Goal: Task Accomplishment & Management: Manage account settings

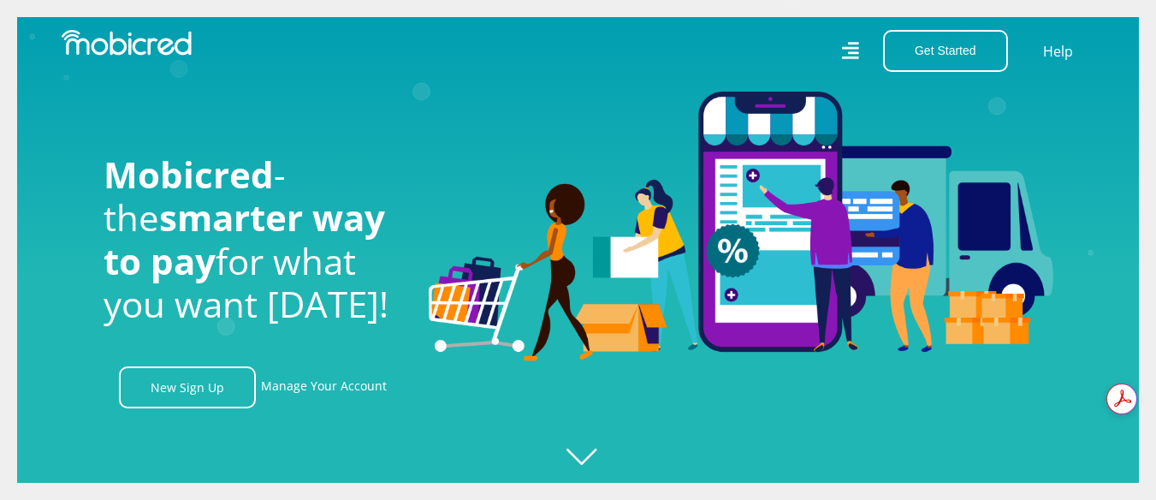
scroll to position [0, 3902]
click at [319, 395] on link "Manage Your Account" at bounding box center [324, 387] width 126 height 42
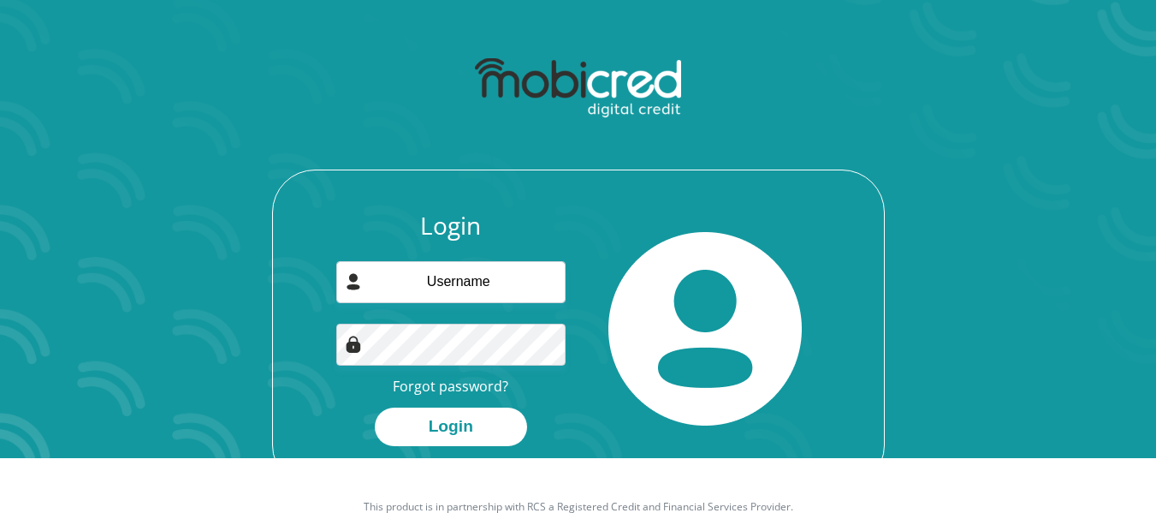
scroll to position [86, 0]
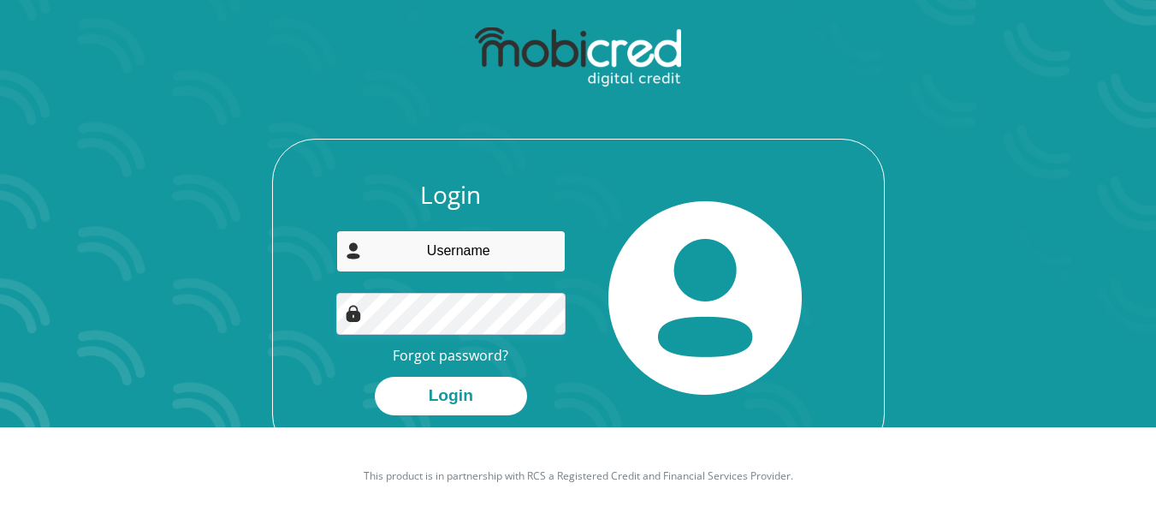
click at [478, 248] on input "email" at bounding box center [450, 251] width 229 height 42
type input "emilehbosman@gmail.com"
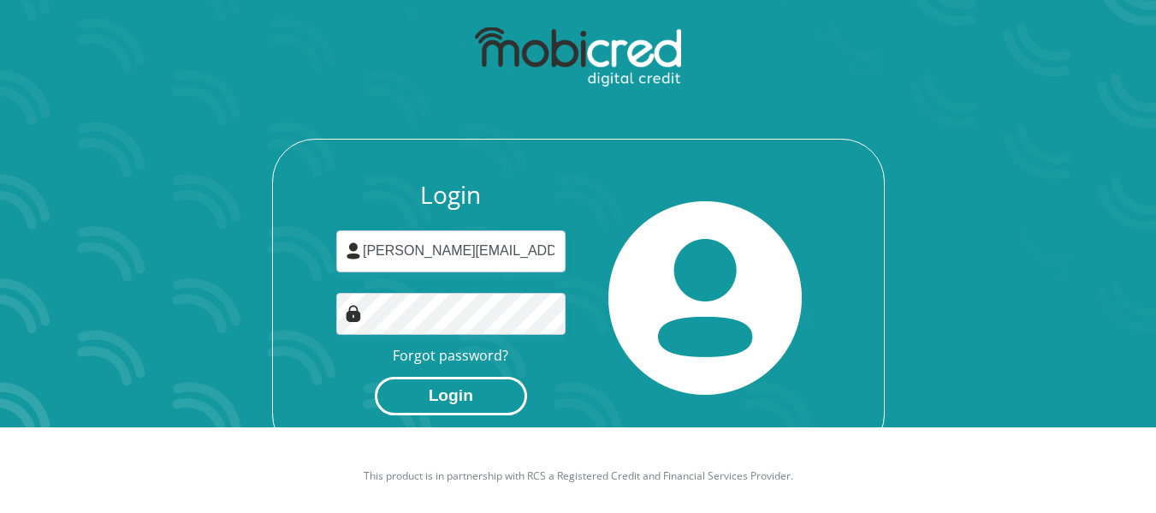
drag, startPoint x: 420, startPoint y: 391, endPoint x: 408, endPoint y: 383, distance: 14.7
click at [420, 391] on button "Login" at bounding box center [451, 396] width 152 height 39
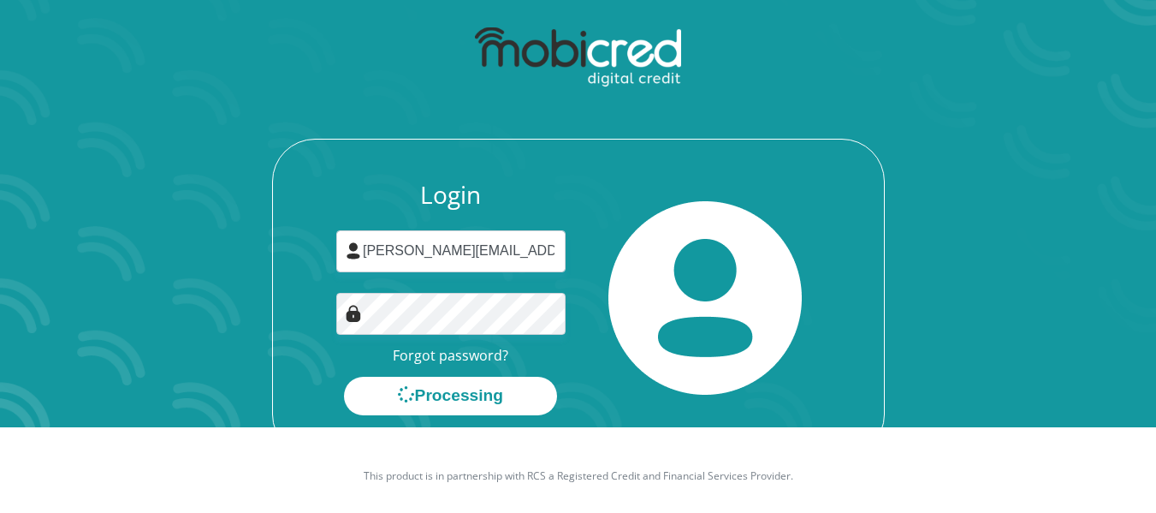
scroll to position [0, 0]
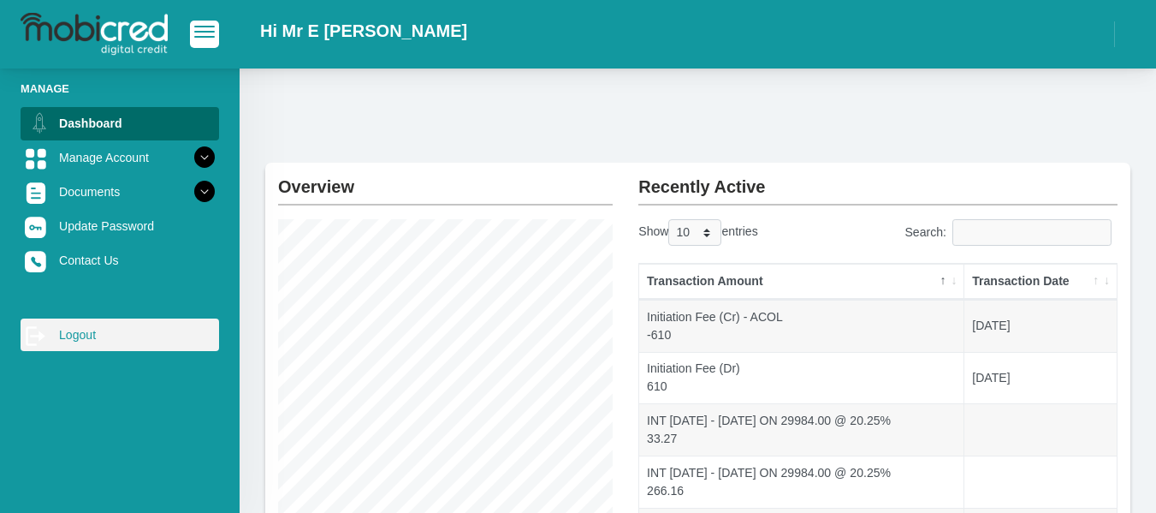
click at [92, 330] on link "log out Logout" at bounding box center [120, 334] width 199 height 33
